Goal: Task Accomplishment & Management: Use online tool/utility

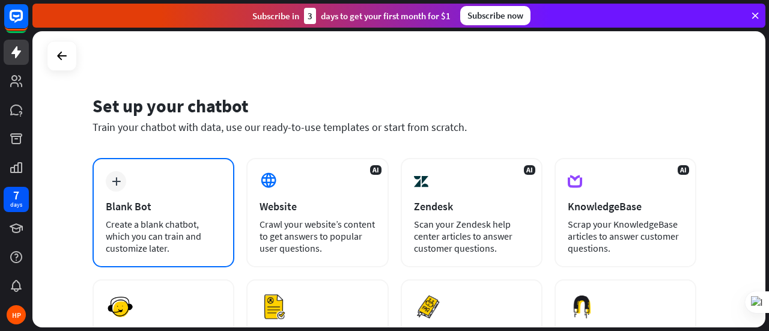
click at [196, 218] on div "Create a blank chatbot, which you can train and customize later." at bounding box center [163, 236] width 115 height 36
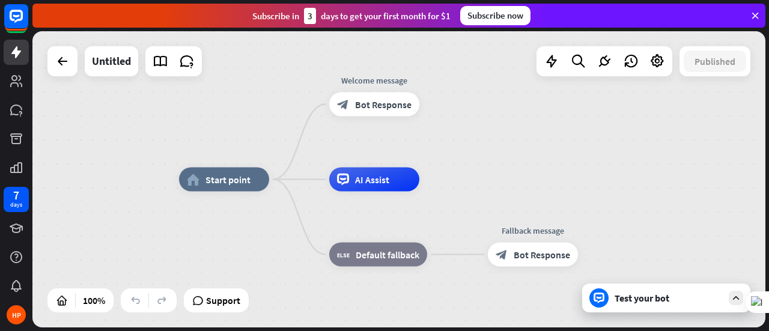
click at [73, 76] on div "home_2 Start point Welcome message block_bot_response Bot Response AI Assist bl…" at bounding box center [398, 179] width 733 height 296
click at [73, 67] on div at bounding box center [62, 61] width 24 height 24
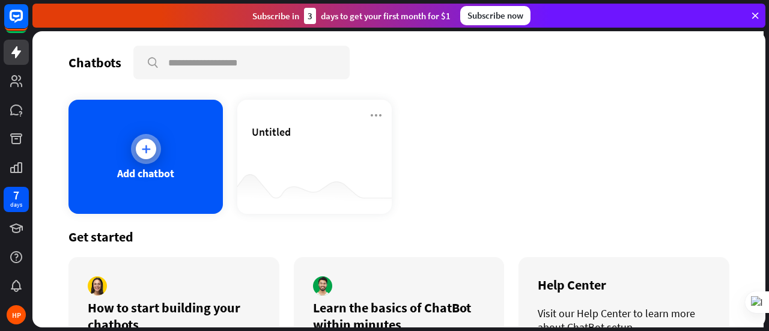
click at [156, 153] on div at bounding box center [146, 149] width 30 height 30
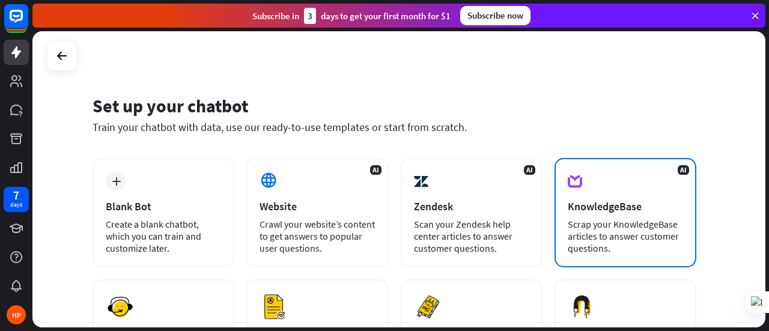
click at [597, 216] on div "AI KnowledgeBase Scrap your KnowledgeBase articles to answer customer questions." at bounding box center [626, 212] width 142 height 109
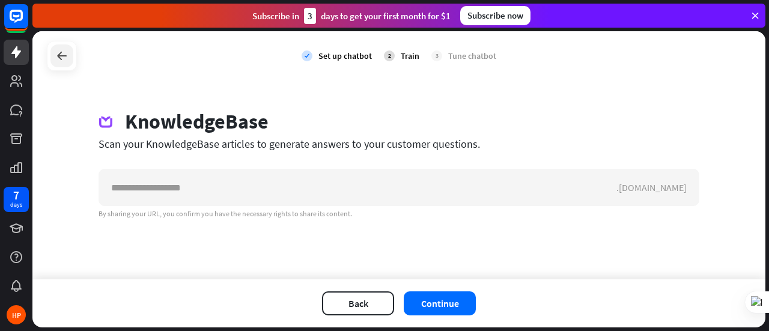
click at [58, 59] on icon at bounding box center [62, 56] width 14 height 14
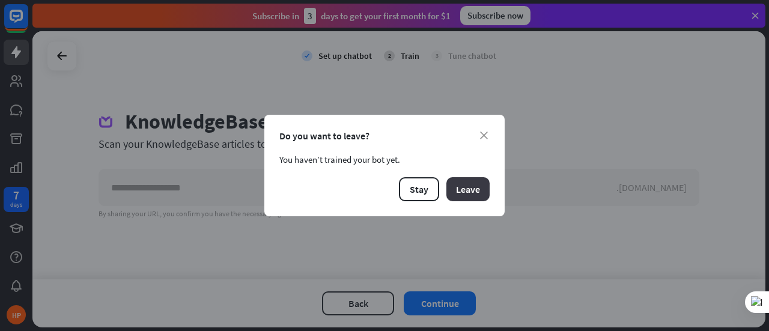
click at [459, 189] on button "Leave" at bounding box center [467, 189] width 43 height 24
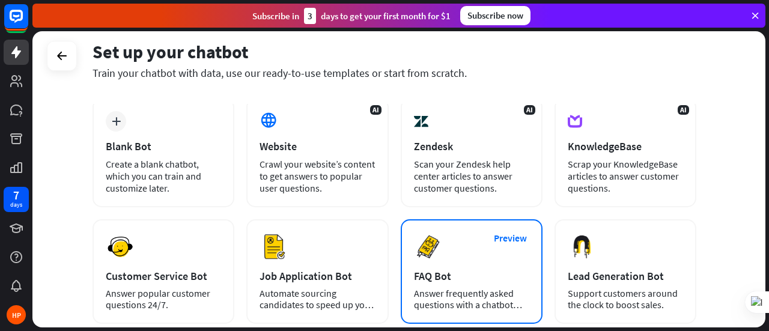
scroll to position [180, 0]
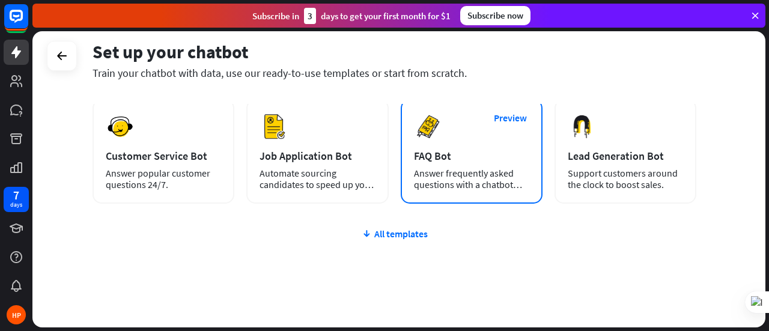
click at [445, 182] on div "Answer frequently asked questions with a chatbot and save your time." at bounding box center [471, 179] width 115 height 23
